Goal: Answer question/provide support

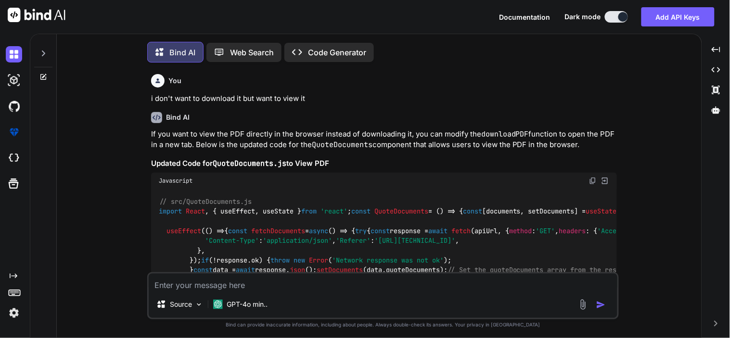
type textarea "x"
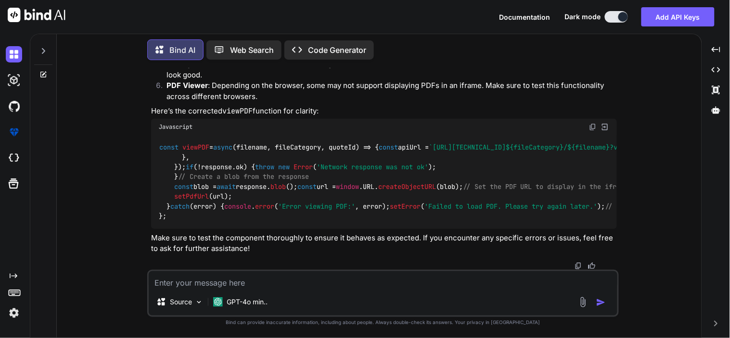
scroll to position [7099, 0]
click at [231, 274] on textarea at bounding box center [383, 279] width 469 height 17
type textarea "c"
type textarea "x"
type textarea "cr"
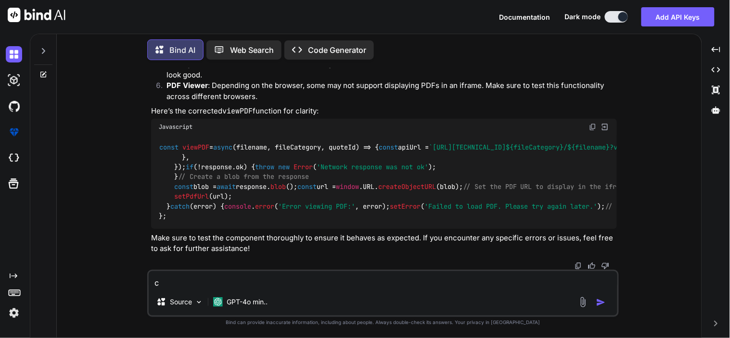
type textarea "x"
type textarea "cre"
type textarea "x"
type textarea "crea"
type textarea "x"
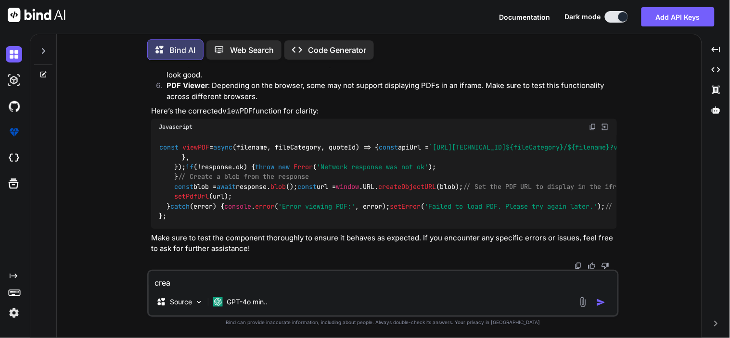
type textarea "creat"
type textarea "x"
type textarea "create"
type textarea "x"
type textarea "create"
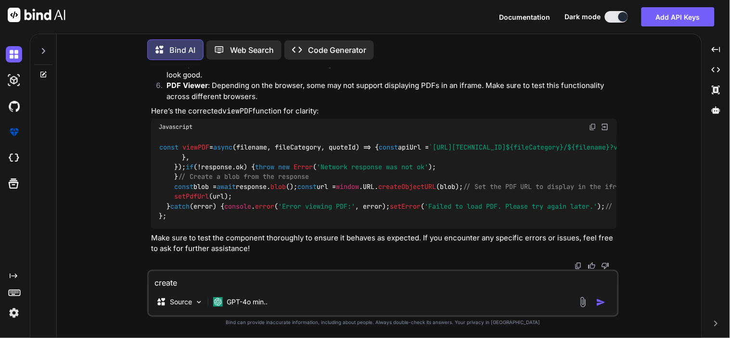
type textarea "x"
type textarea "create o"
type textarea "x"
type textarea "create on"
type textarea "x"
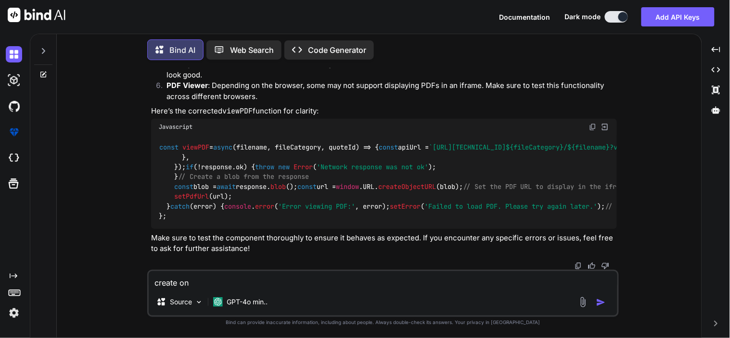
type textarea "create one"
type textarea "x"
type textarea "create one"
type textarea "x"
type textarea "create one p"
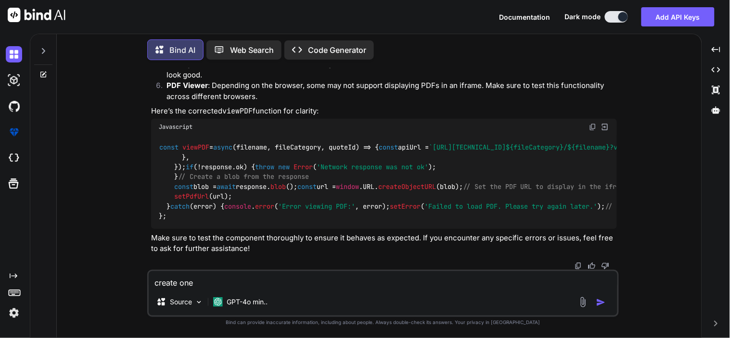
type textarea "x"
type textarea "create one pa"
type textarea "x"
type textarea "create one pag"
type textarea "x"
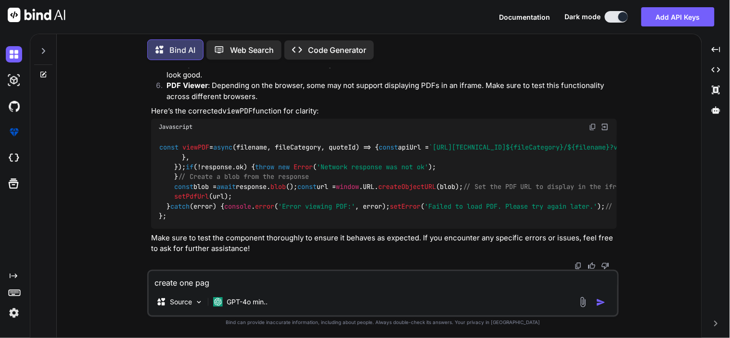
type textarea "create one page"
type textarea "x"
type textarea "create one page"
type textarea "x"
type textarea "create one page w"
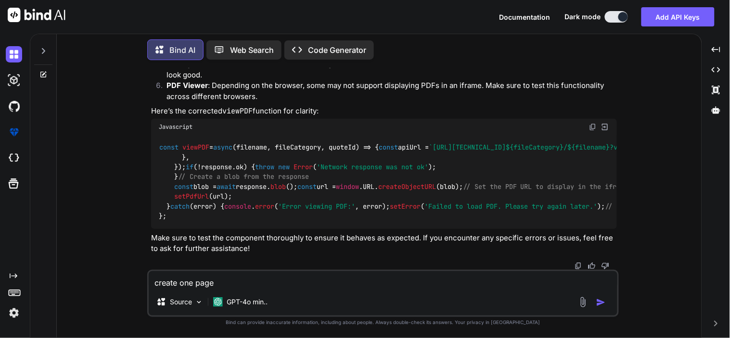
type textarea "x"
type textarea "create one page wh"
type textarea "x"
type textarea "create one page whe"
type textarea "x"
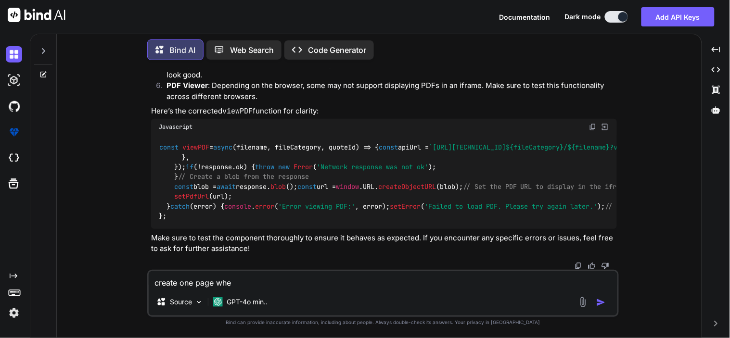
type textarea "create one page wher"
type textarea "x"
type textarea "create one page where"
type textarea "x"
type textarea "create one page where"
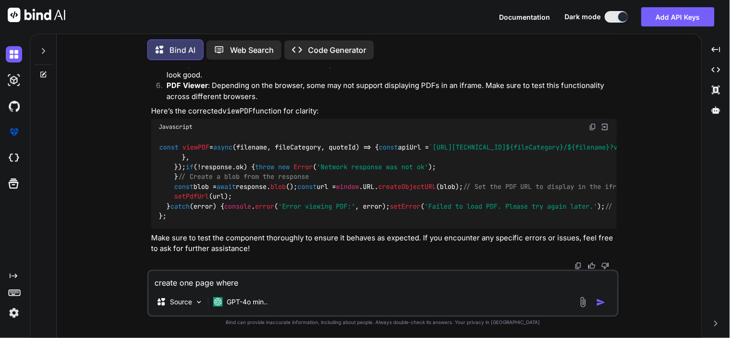
type textarea "x"
type textarea "create one page where I"
type textarea "x"
type textarea "create one page where I"
type textarea "x"
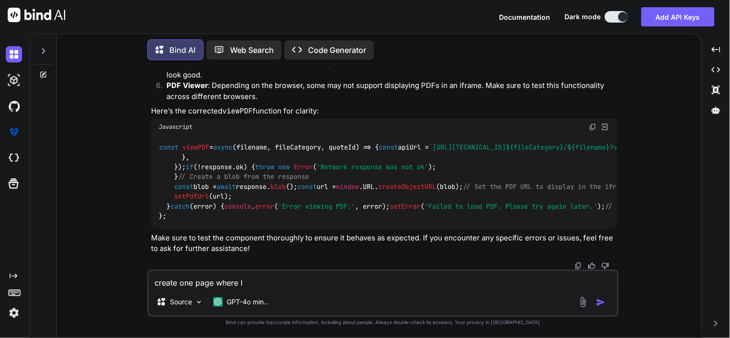
type textarea "create one page where I c"
type textarea "x"
type textarea "create one page where I ca"
type textarea "x"
type textarea "create one page where I can"
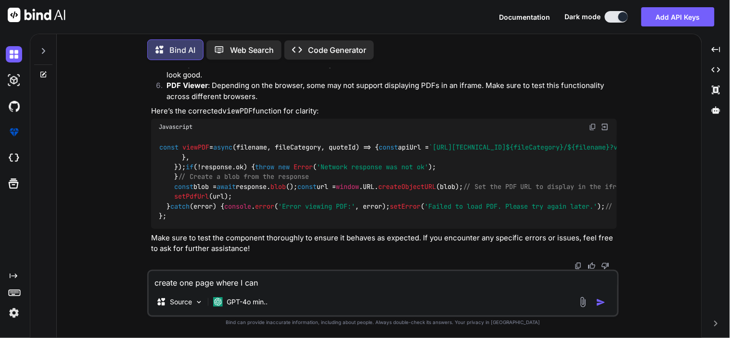
type textarea "x"
type textarea "create one page where I can"
type textarea "x"
type textarea "create one page where I can e"
type textarea "x"
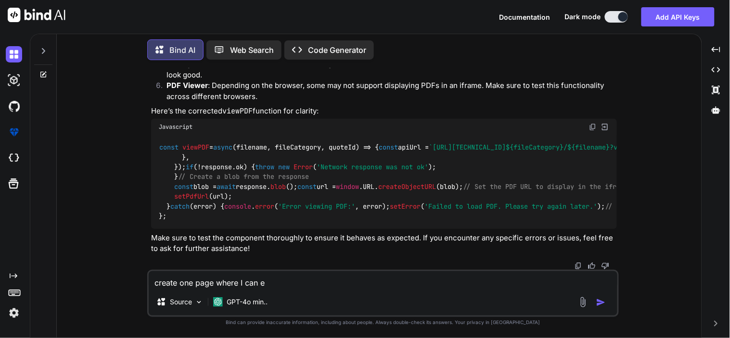
type textarea "create one page where I can en"
type textarea "x"
type textarea "create one page where I can ent"
type textarea "x"
type textarea "create one page where I can ente"
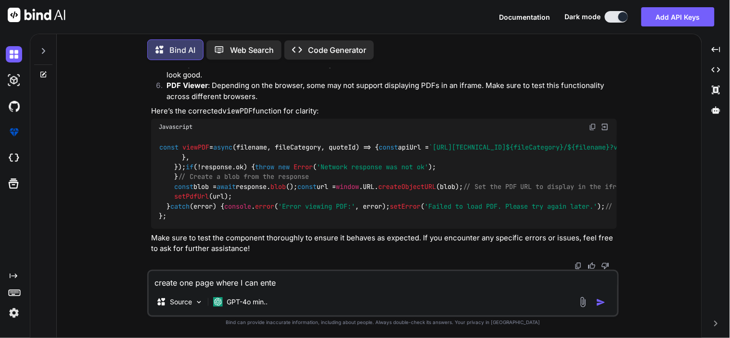
type textarea "x"
type textarea "create one page where I can enter"
type textarea "x"
type textarea "create one page where I can enter"
type textarea "x"
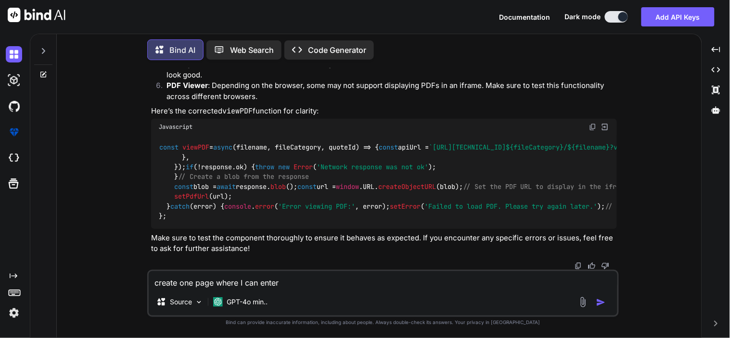
type textarea "create one page where I can enter o"
type textarea "x"
type textarea "create one page where I can enter"
type textarea "x"
type textarea "create one page where I can enter O"
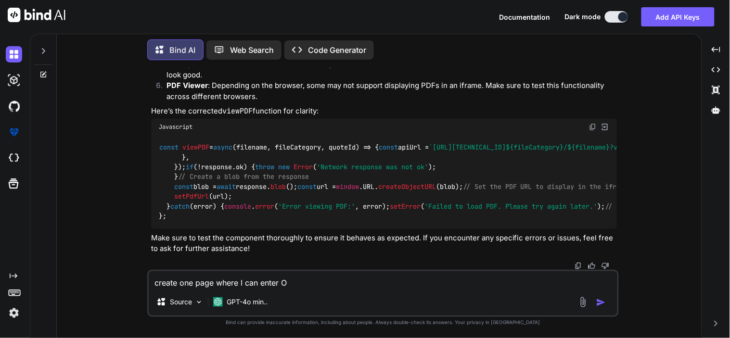
type textarea "x"
type textarea "create one page where I can enter OT"
type textarea "x"
type textarea "create one page where I can enter OTP"
type textarea "x"
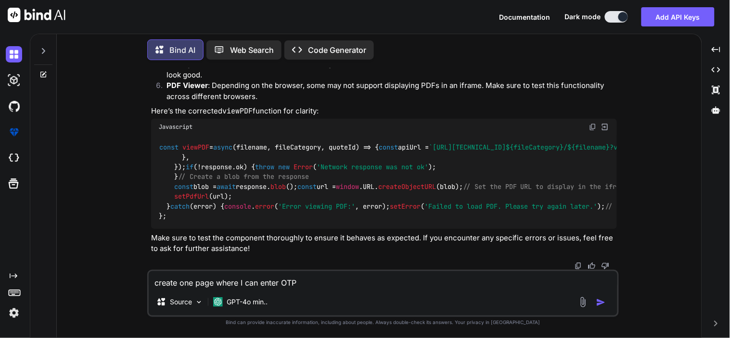
type textarea "create one page where I can enter OTP"
type textarea "x"
type textarea "create one page where I can enter OTP a"
type textarea "x"
type textarea "create one page where I can enter OTP an"
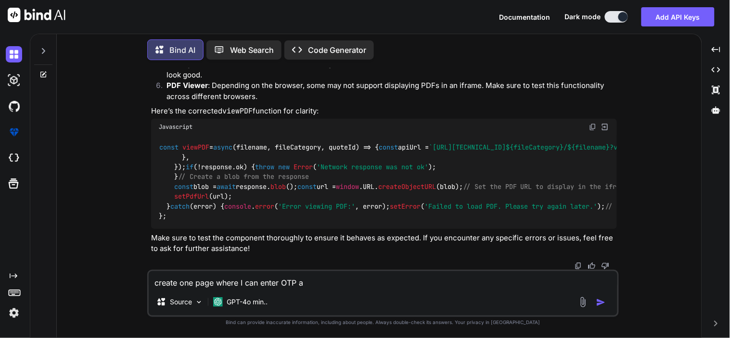
type textarea "x"
type textarea "create one page where I can enter OTP and"
type textarea "x"
type textarea "create one page where I can enter OTP and"
type textarea "x"
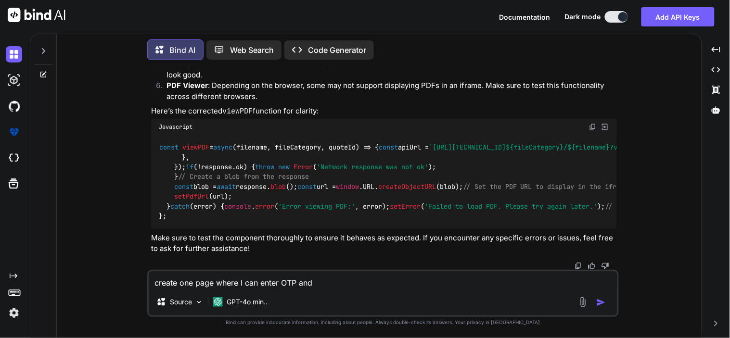
type textarea "create one page where I can enter OTP and c"
type textarea "x"
type textarea "create one page where I can enter OTP and cl"
type textarea "x"
type textarea "create one page where I can enter OTP and cli"
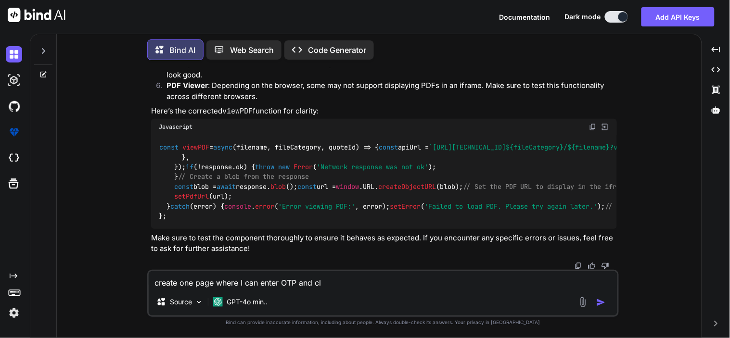
type textarea "x"
type textarea "create one page where I can enter OTP and clic"
type textarea "x"
type textarea "create one page where I can enter OTP and click"
type textarea "x"
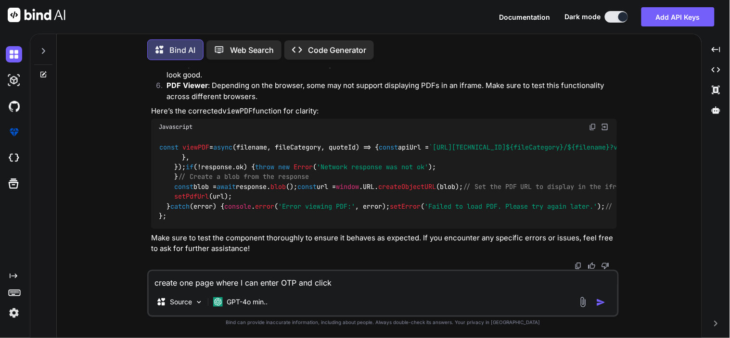
type textarea "create one page where I can enter OTP and click"
type textarea "x"
type textarea "create one page where I can enter OTP and click o"
type textarea "x"
type textarea "create one page where I can enter OTP and click on"
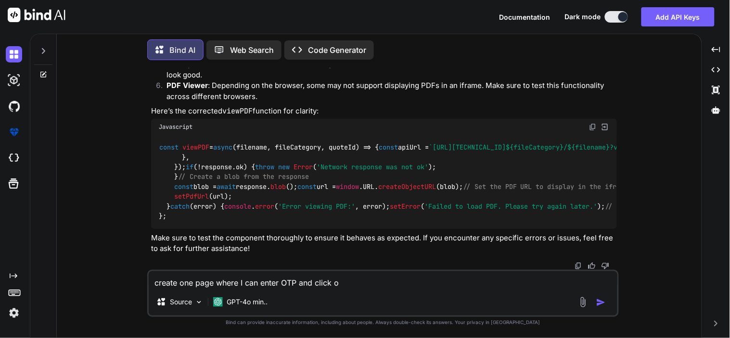
type textarea "x"
type textarea "create one page where I can enter OTP and click on"
type textarea "x"
type textarea "create one page where I can enter OTP and click on v"
type textarea "x"
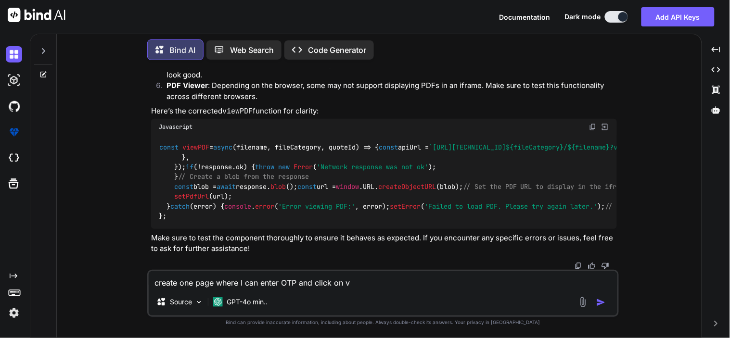
type textarea "create one page where I can enter OTP and click on va"
type textarea "x"
type textarea "create one page where I can enter OTP and click on val"
type textarea "x"
type textarea "create one page where I can enter OTP and click on vali"
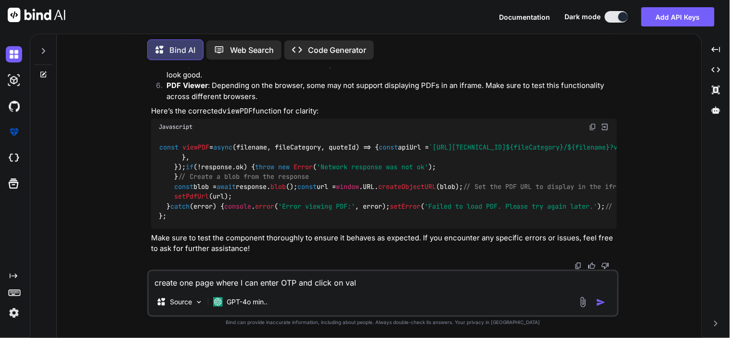
type textarea "x"
type textarea "create one page where I can enter OTP and click on valid"
type textarea "x"
type textarea "create one page where I can enter OTP and click on valida"
type textarea "x"
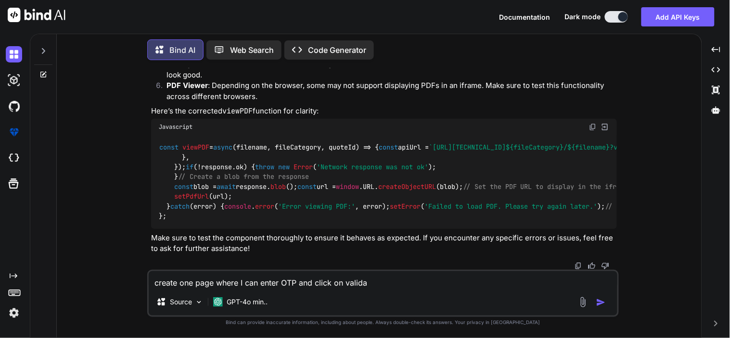
type textarea "create one page where I can enter OTP and click on validat"
type textarea "x"
type textarea "create one page where I can enter OTP and click on validate"
type textarea "x"
type textarea "create one page where I can enter OTP and click on validate"
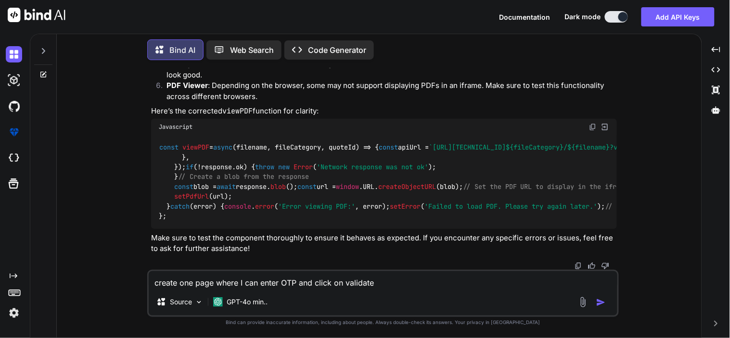
type textarea "x"
type textarea "create one page where I can enter OTP and click on validate a"
type textarea "x"
type textarea "create one page where I can enter OTP and click on validate ad"
type textarea "x"
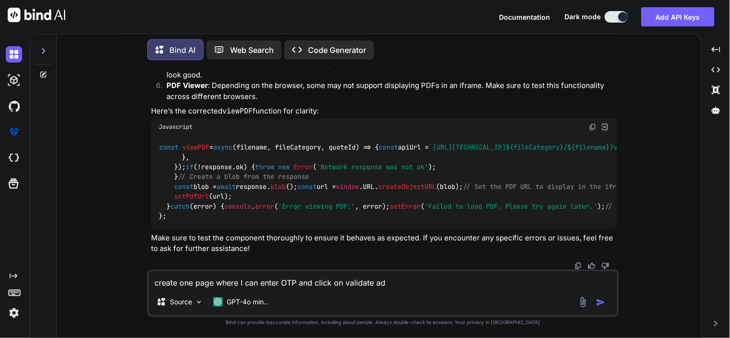
type textarea "create one page where I can enter OTP and click on validate adn"
type textarea "x"
type textarea "create one page where I can enter OTP and click on validate adn"
type textarea "x"
type textarea "create one page where I can enter OTP and click on validate adn"
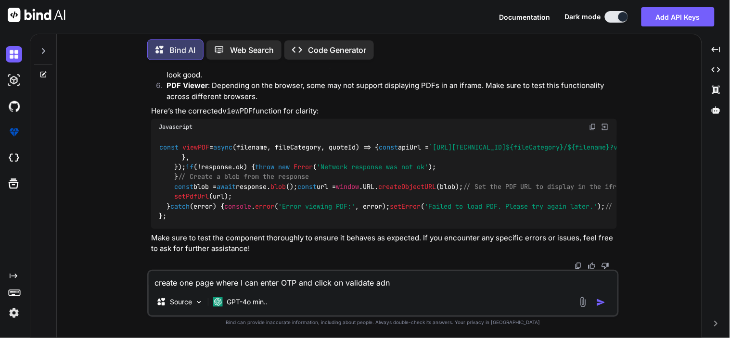
type textarea "x"
type textarea "create one page where I can enter OTP and click on validate ad"
type textarea "x"
type textarea "create one page where I can enter OTP and click on validate a"
type textarea "x"
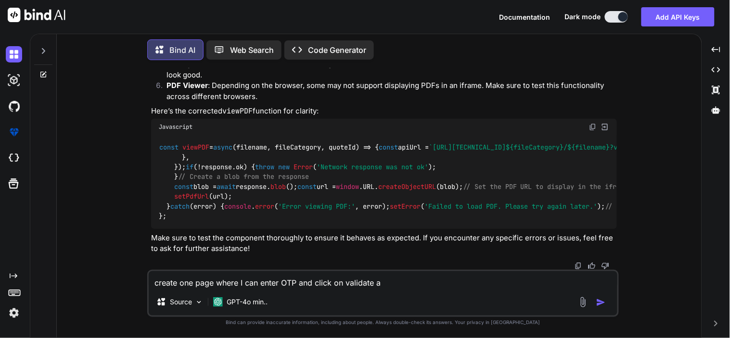
type textarea "create one page where I can enter OTP and click on validate"
type textarea "x"
type textarea "create one page where I can enter OTP and click on validate a"
type textarea "x"
type textarea "create one page where I can enter OTP and click on validate ad"
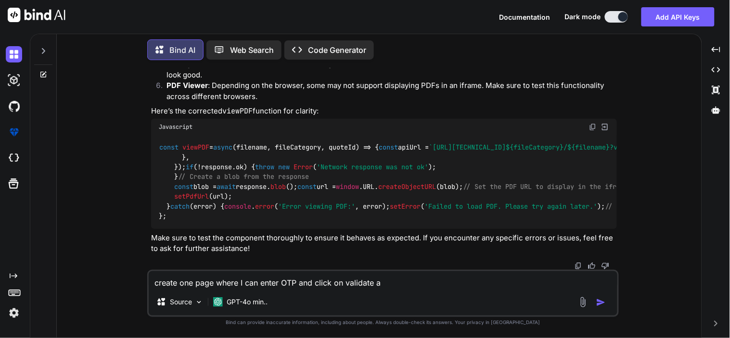
type textarea "x"
type textarea "create one page where I can enter OTP and click on validate ad"
type textarea "x"
type textarea "create one page where I can enter OTP and click on validate ad"
type textarea "x"
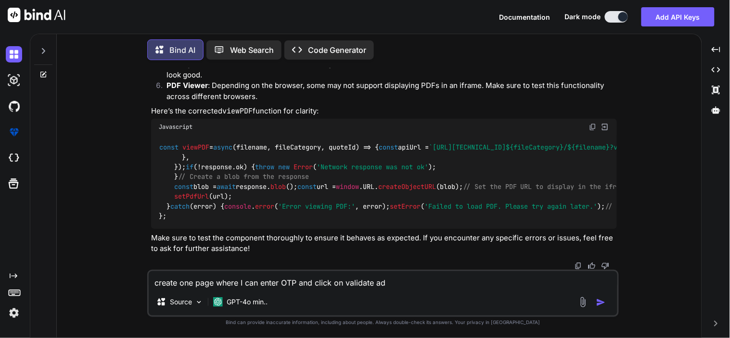
type textarea "create one page where I can enter OTP and click on validate a"
type textarea "x"
type textarea "create one page where I can enter OTP and click on validate an"
type textarea "x"
type textarea "create one page where I can enter OTP and click on validate and"
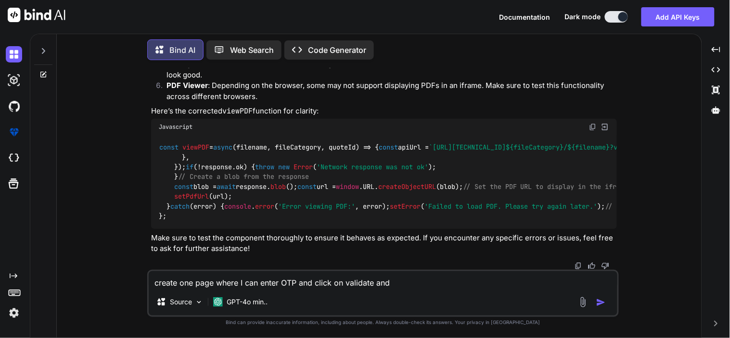
type textarea "x"
type textarea "create one page where I can enter OTP and click on validate and"
type textarea "x"
type textarea "create one page where I can enter OTP and click on validate and i"
type textarea "x"
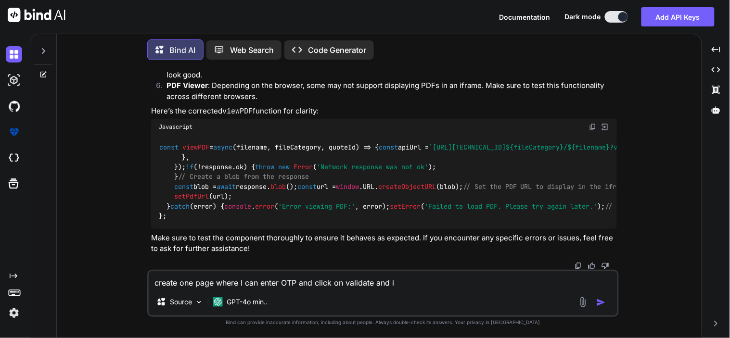
type textarea "create one page where I can enter OTP and click on validate and it"
type textarea "x"
type textarea "create one page where I can enter OTP and click on validate and it"
type textarea "x"
type textarea "create one page where I can enter OTP and click on validate and it w"
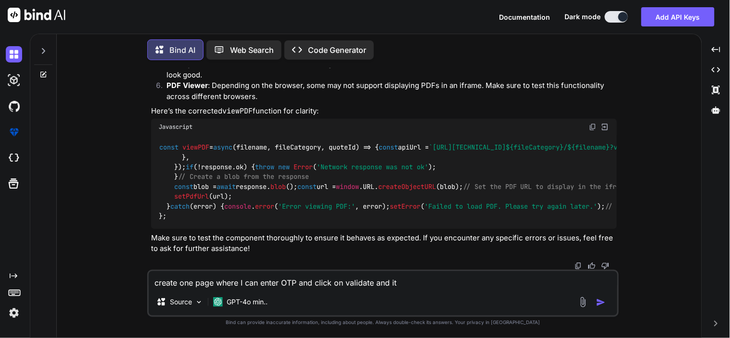
type textarea "x"
type textarea "create one page where I can enter OTP and click on validate and it wi"
type textarea "x"
type textarea "create one page where I can enter OTP and click on validate and it wil"
type textarea "x"
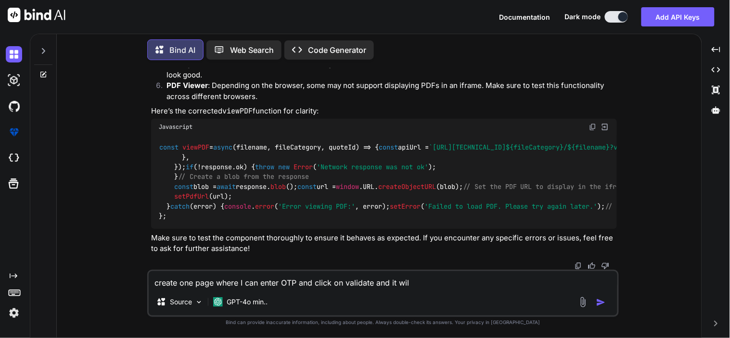
type textarea "create one page where I can enter OTP and click on validate and it will"
type textarea "x"
type textarea "create one page where I can enter OTP and click on validate and it will"
type textarea "x"
type textarea "create one page where I can enter OTP and click on validate and it will c"
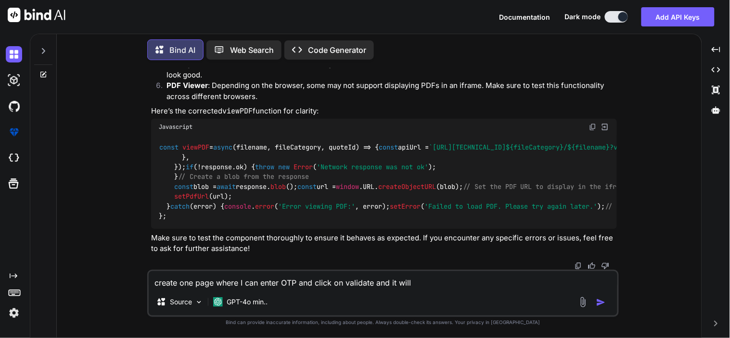
type textarea "x"
type textarea "create one page where I can enter OTP and click on validate and it will ca"
type textarea "x"
type textarea "create one page where I can enter OTP and click on validate and it will cal"
type textarea "x"
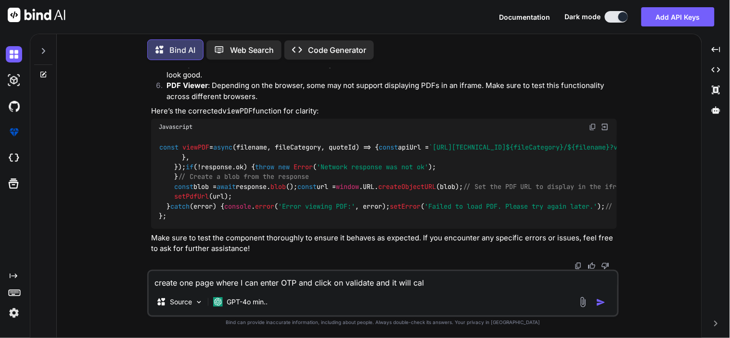
type textarea "create one page where I can enter OTP and click on validate and it will call"
type textarea "x"
type textarea "create one page where I can enter OTP and click on validate and it will call"
type textarea "x"
type textarea "create one page where I can enter OTP and click on validate and it will call o"
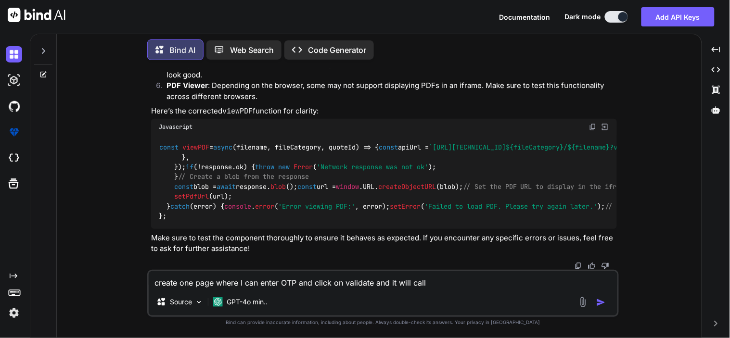
type textarea "x"
type textarea "create one page where I can enter OTP and click on validate and it will call on"
type textarea "x"
type textarea "create one page where I can enter OTP and click on validate and it will call one"
type textarea "x"
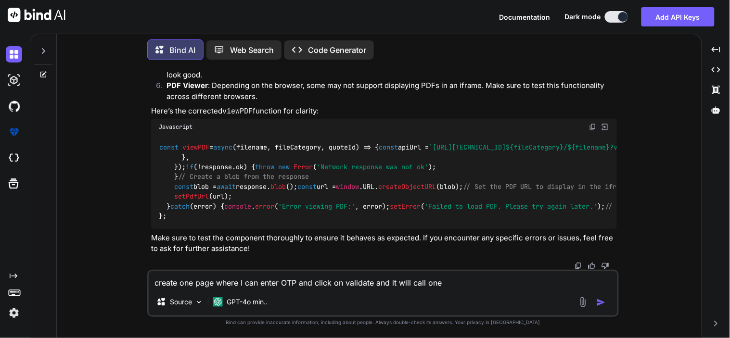
type textarea "create one page where I can enter OTP and click on validate and it will call one"
type textarea "x"
type textarea "create one page where I can enter OTP and click on validate and it will call on…"
type textarea "x"
type textarea "create one page where I can enter OTP and click on validate and it will call on…"
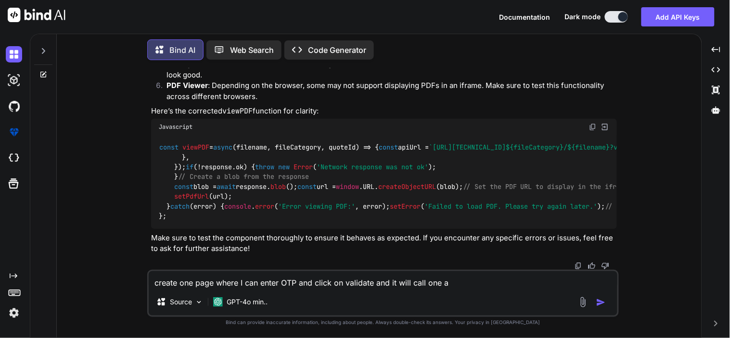
type textarea "x"
type textarea "create one page where I can enter OTP and click on validate and it will call on…"
type textarea "x"
type textarea "create one page where I can enter OTP and click on validate and it will call on…"
type textarea "x"
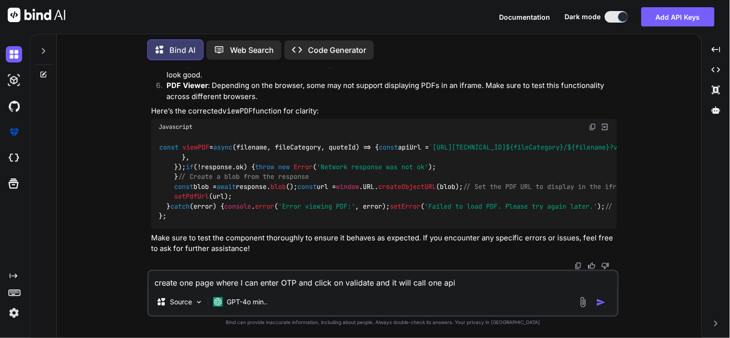
paste textarea "curl --location --request POST '[URL][TECHNICAL_ID]' \ --header 'Content-Type: …"
type textarea "create one page where I can enter OTP and click on validate and it will call on…"
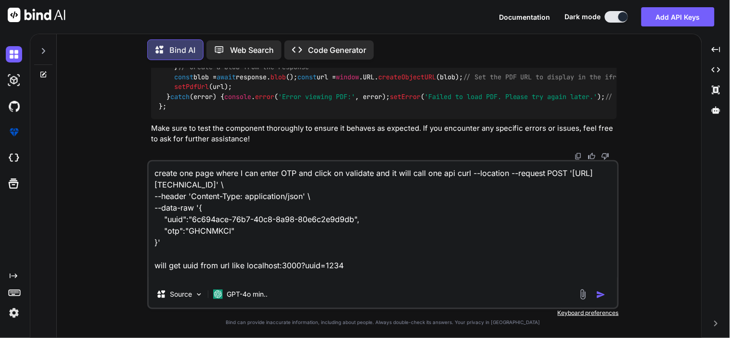
click at [224, 278] on textarea "create one page where I can enter OTP and click on validate and it will call on…" at bounding box center [383, 221] width 469 height 119
paste textarea "curl --location --request POST '[URL][TECHNICAL_ID]' \ --header 'Content-Type: …"
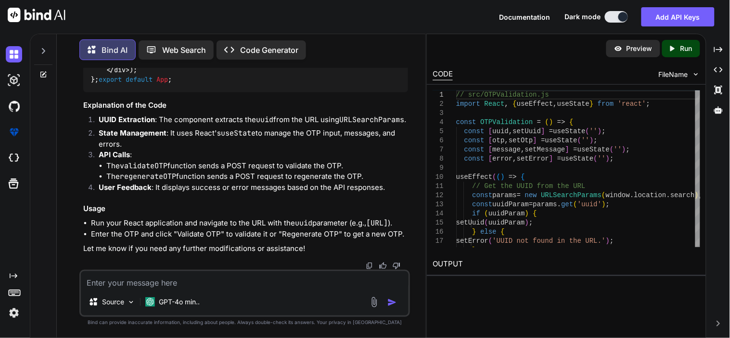
scroll to position [7714, 0]
click at [178, 280] on textarea at bounding box center [245, 279] width 328 height 17
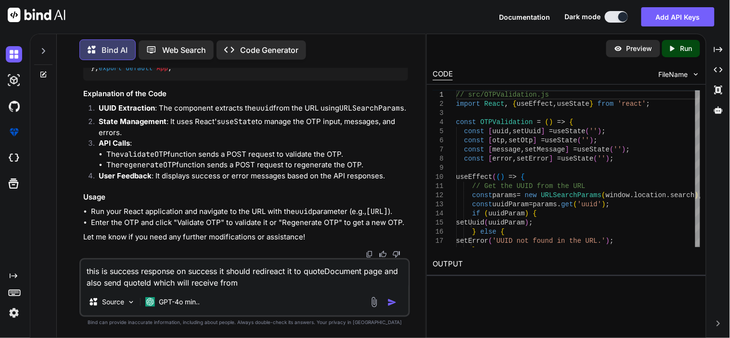
click at [189, 282] on textarea "this is success response on success it should redireact it to quoteDocument pag…" at bounding box center [245, 274] width 328 height 29
click at [261, 287] on textarea "this is success response on success it should redireact it to quoteDocument pag…" at bounding box center [245, 274] width 328 height 29
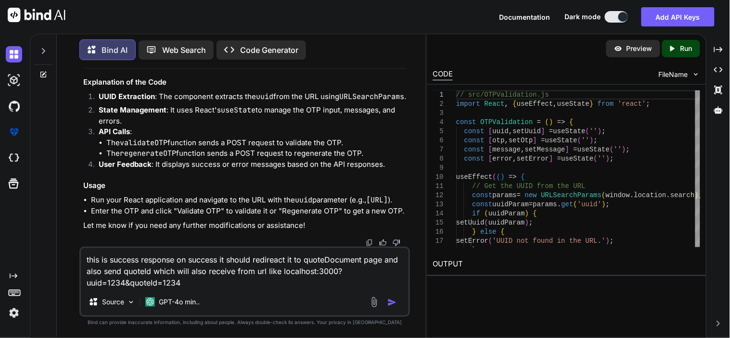
click at [175, 259] on textarea "this is success response on success it should redireact it to quoteDocument pag…" at bounding box center [245, 268] width 328 height 40
paste textarea "{"statusCode":"0000","desc":"Request Process Successfully","response":{"success…"
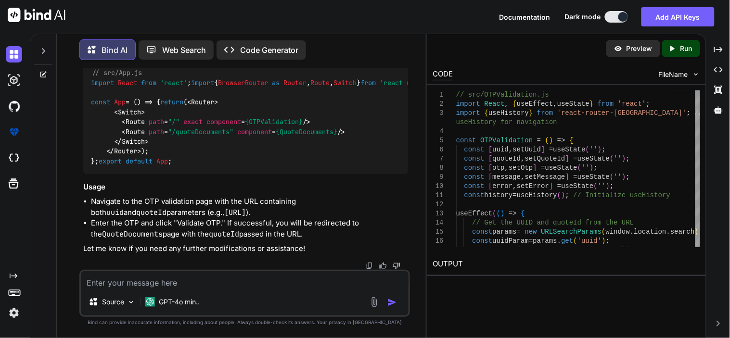
scroll to position [10425, 0]
click at [140, 285] on textarea at bounding box center [245, 279] width 328 height 17
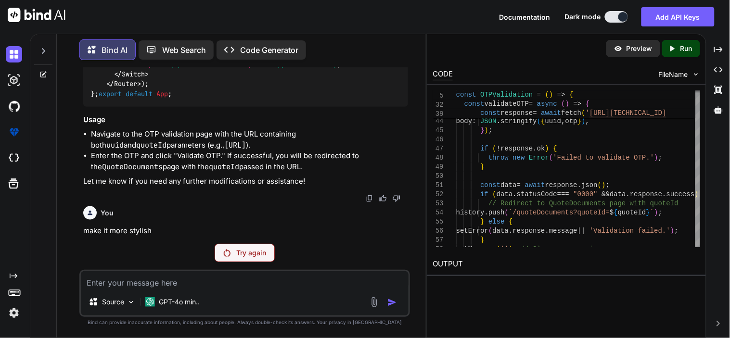
scroll to position [11225, 0]
click at [244, 256] on p "Try again" at bounding box center [251, 253] width 30 height 10
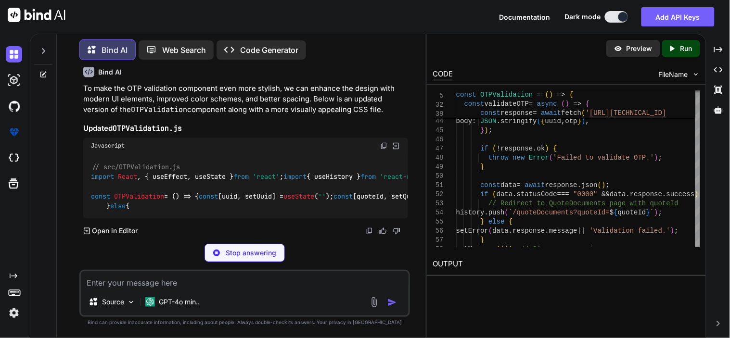
scroll to position [11098, 0]
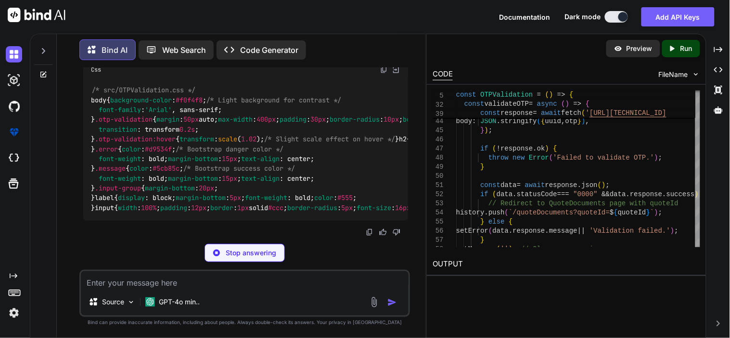
drag, startPoint x: 122, startPoint y: 144, endPoint x: 338, endPoint y: 150, distance: 216.5
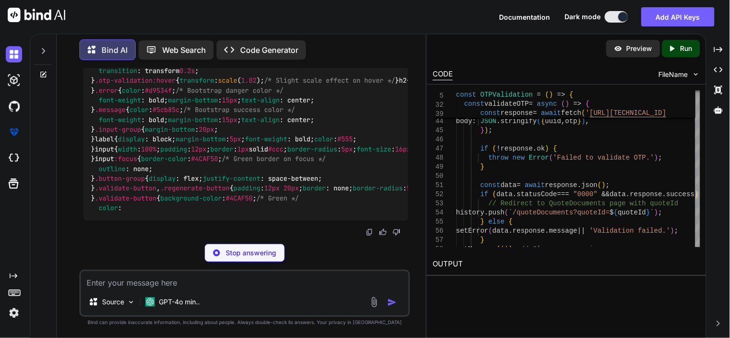
scroll to position [11105, 0]
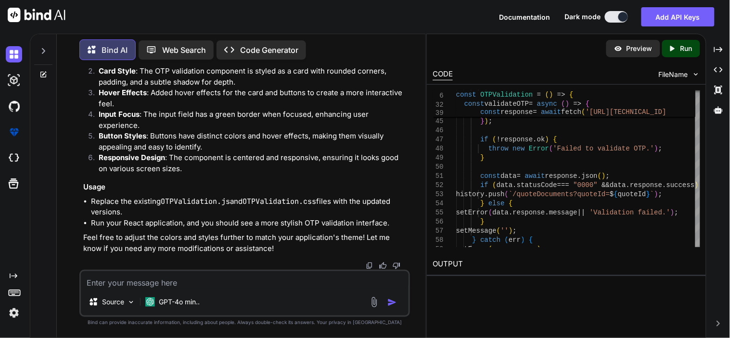
drag, startPoint x: 106, startPoint y: 117, endPoint x: 150, endPoint y: 163, distance: 63.0
copy span "< Router > < Switch > < Route path = "/" exact component = {OTPValidation} /> <…"
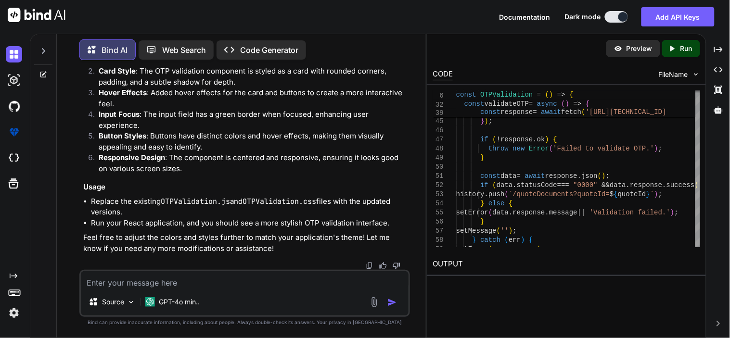
scroll to position [12548, 0]
click at [160, 284] on textarea at bounding box center [245, 279] width 328 height 17
paste textarea "ERROR in ./src/OTPValidation.jsx 17:18-28 export 'useHistory' (imported as 'use…"
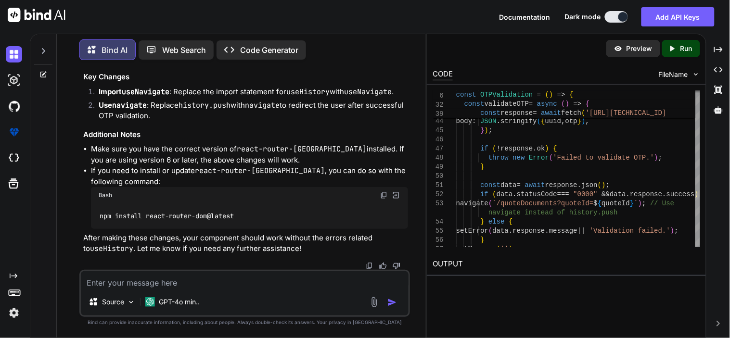
scroll to position [0, 3]
click at [176, 285] on textarea at bounding box center [245, 279] width 328 height 17
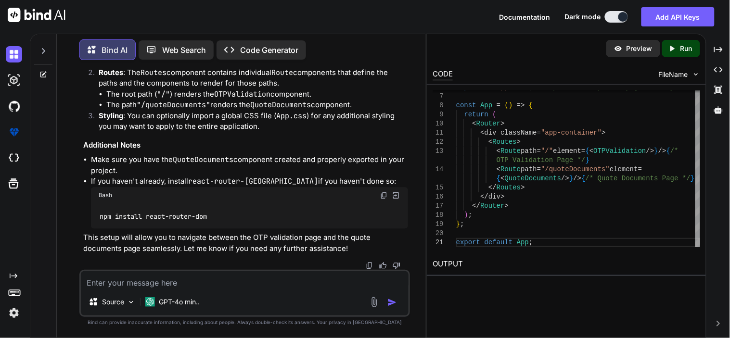
scroll to position [16187, 0]
click at [232, 278] on textarea at bounding box center [245, 279] width 328 height 17
paste textarea "ERROR in [eslint] src\OTPValidation.jsx Line 4:31: Expected an assignment or fu…"
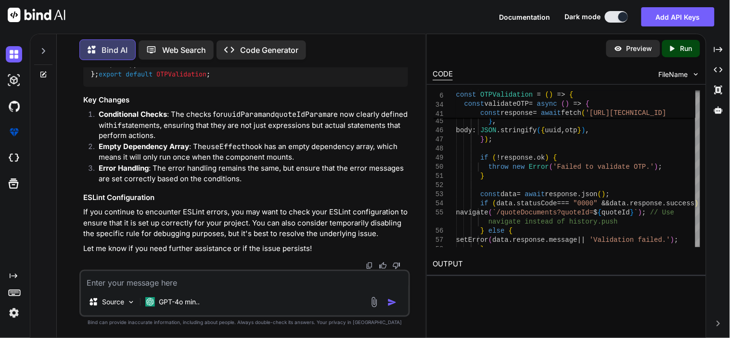
scroll to position [16824, 0]
